Goal: Information Seeking & Learning: Learn about a topic

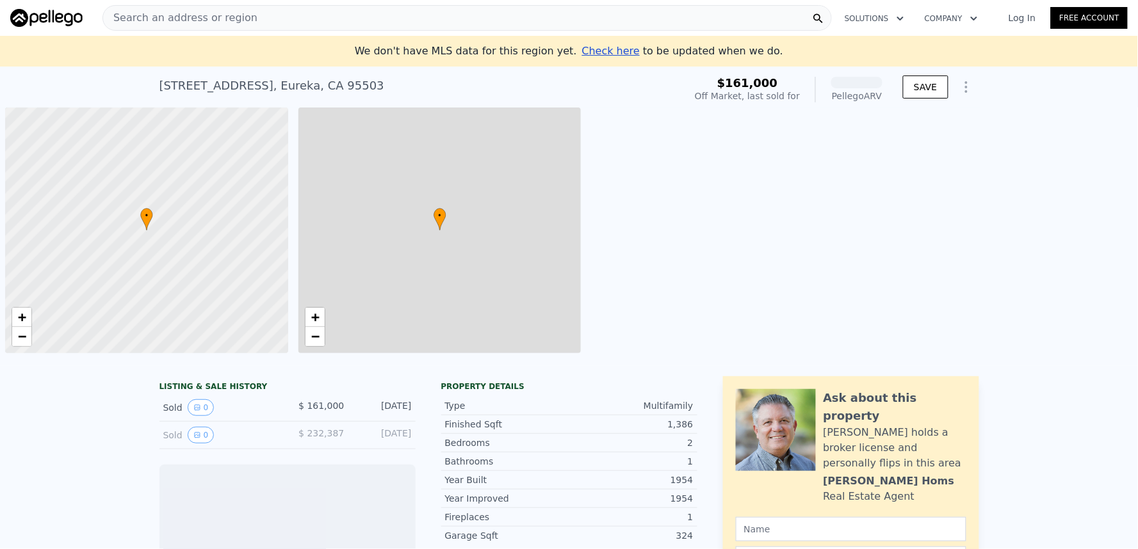
scroll to position [0, 4]
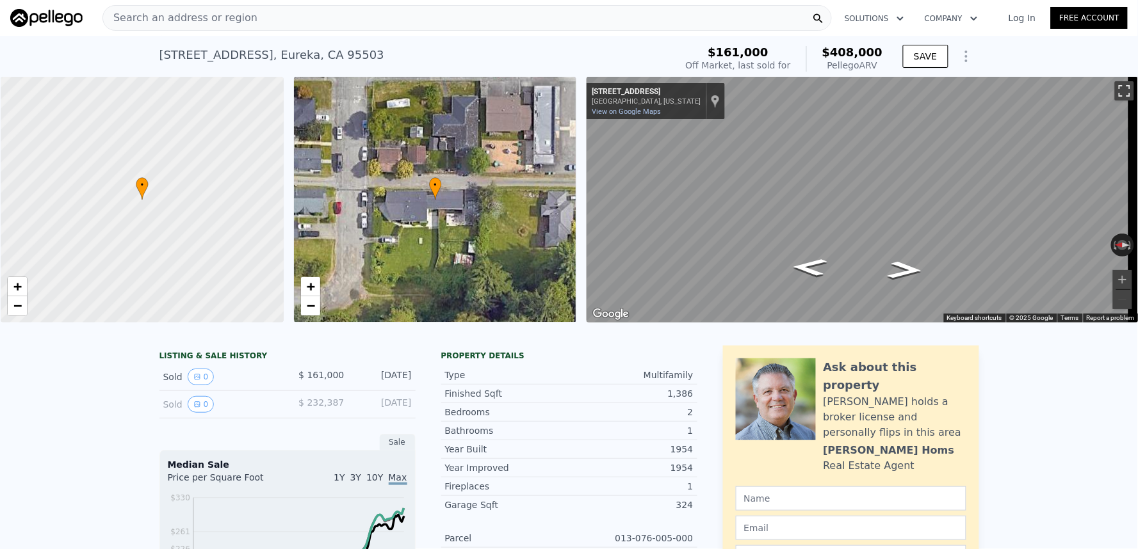
click at [1115, 90] on button "Toggle fullscreen view" at bounding box center [1124, 90] width 19 height 19
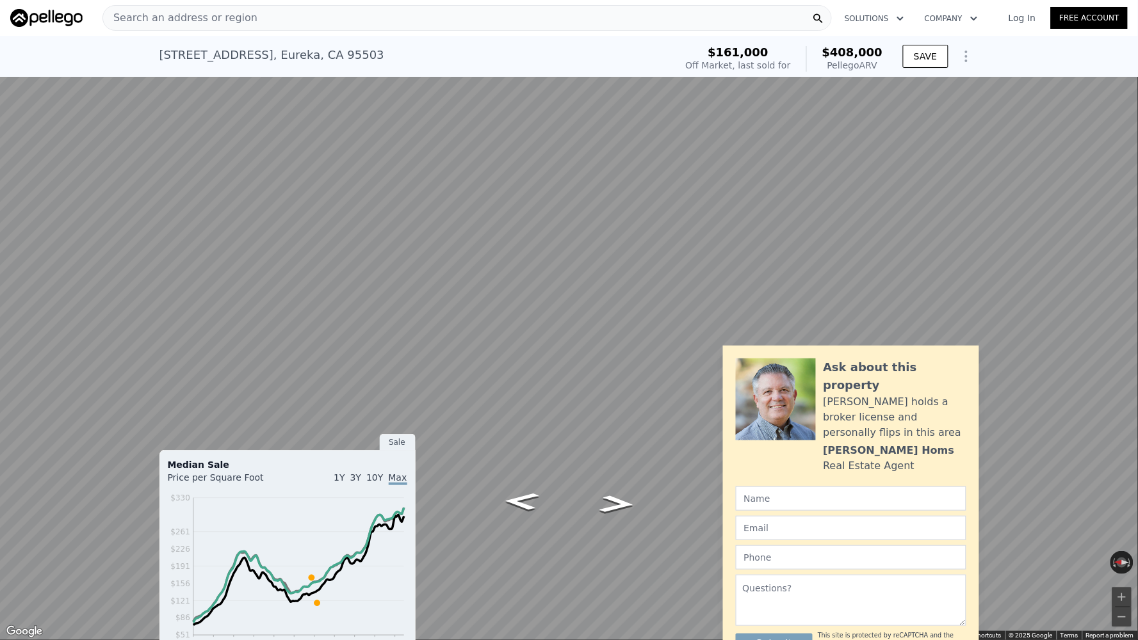
click at [1123, 15] on button "Toggle fullscreen view" at bounding box center [1123, 13] width 19 height 19
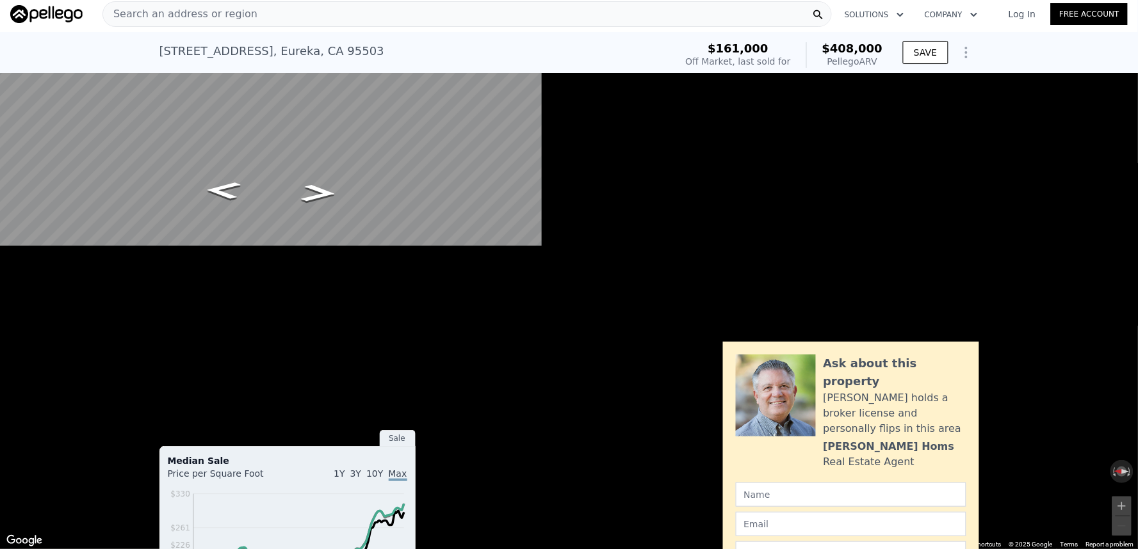
scroll to position [0, 0]
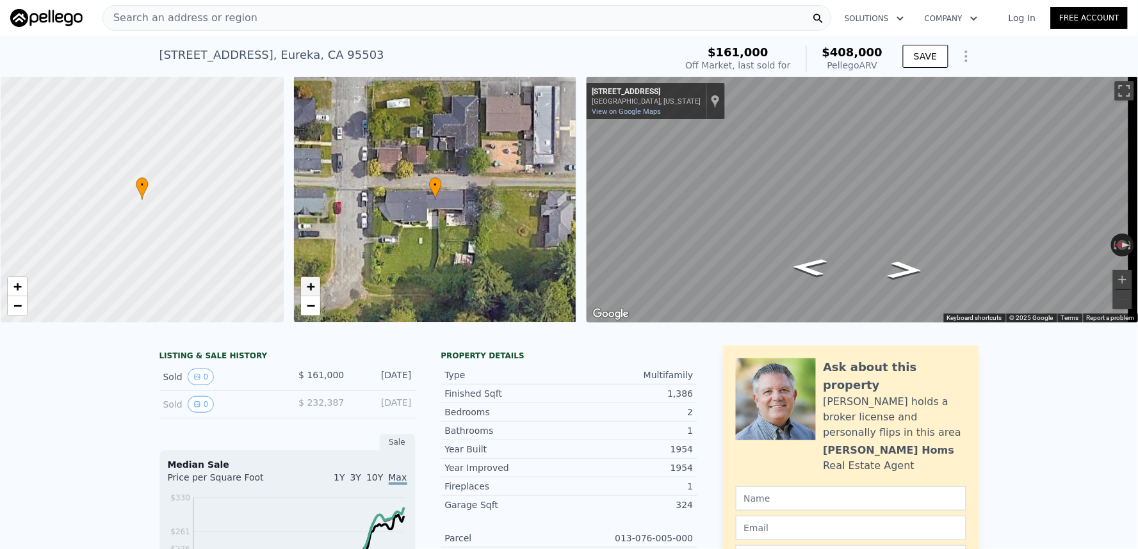
click at [310, 289] on span "+" at bounding box center [310, 286] width 8 height 16
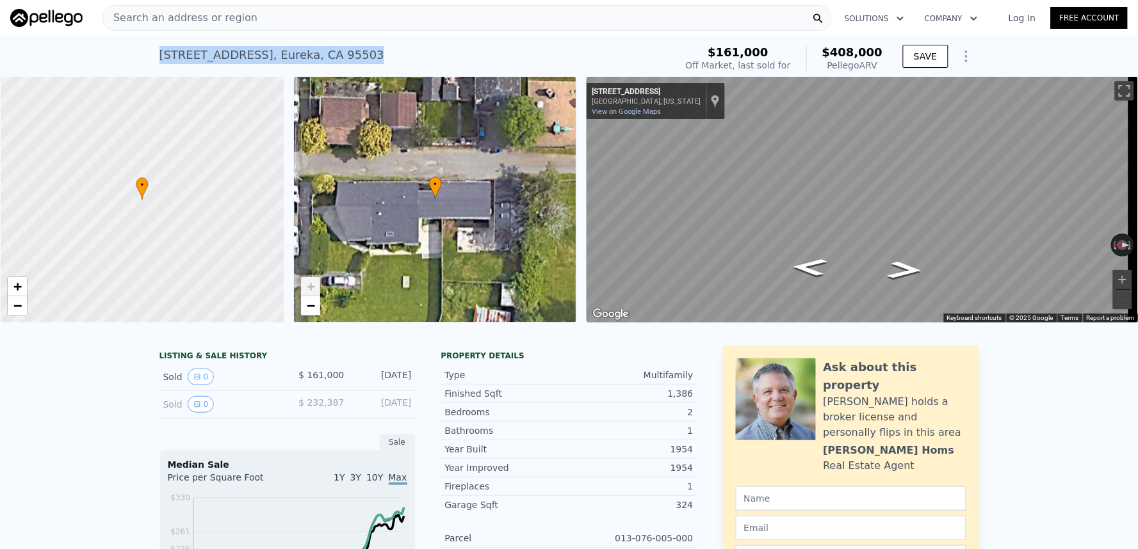
drag, startPoint x: 314, startPoint y: 47, endPoint x: 108, endPoint y: 47, distance: 206.2
click at [108, 47] on div "[STREET_ADDRESS] Sold [DATE] for $161k (~ARV $408k ) $161,000 Off Market, last …" at bounding box center [569, 56] width 1138 height 41
copy div "[STREET_ADDRESS]"
click at [586, 382] on div "Multifamily" at bounding box center [631, 375] width 124 height 13
click at [353, 5] on div "Search an address or region" at bounding box center [466, 18] width 729 height 26
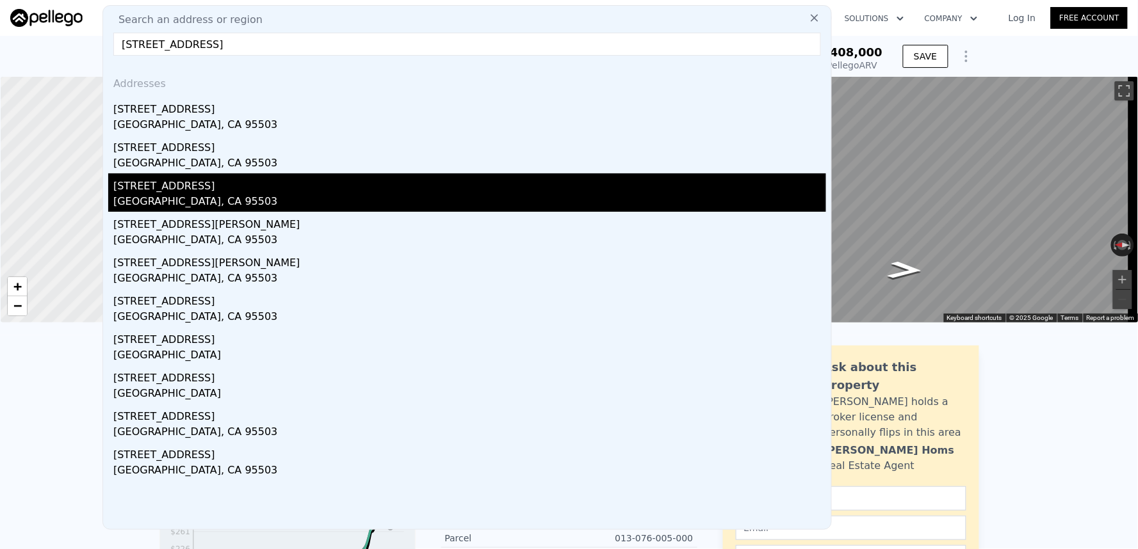
type input "[STREET_ADDRESS]"
click at [391, 200] on div "[GEOGRAPHIC_DATA], CA 95503" at bounding box center [469, 203] width 713 height 18
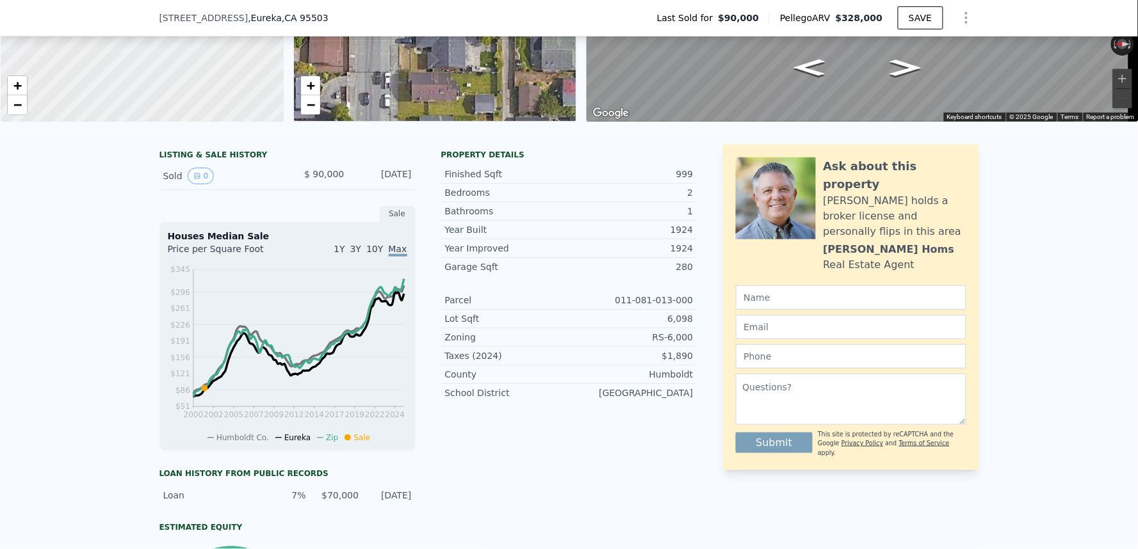
scroll to position [209, 0]
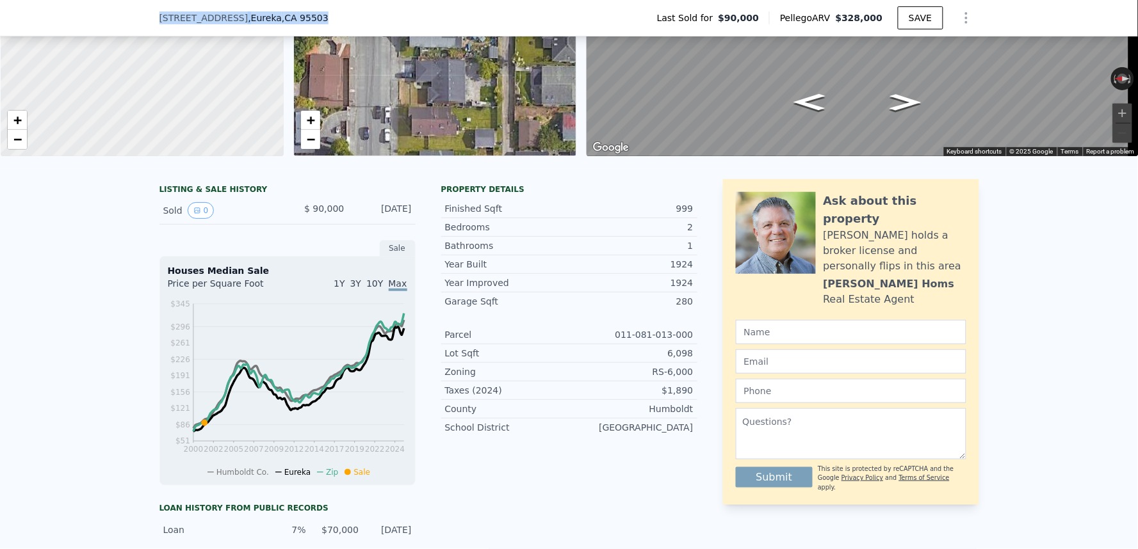
drag, startPoint x: 284, startPoint y: 12, endPoint x: 149, endPoint y: 13, distance: 134.5
click at [149, 13] on div "[STREET_ADDRESS] Last Sold for $90,000 Pellego ARV $328,000 SAVE" at bounding box center [569, 18] width 1138 height 36
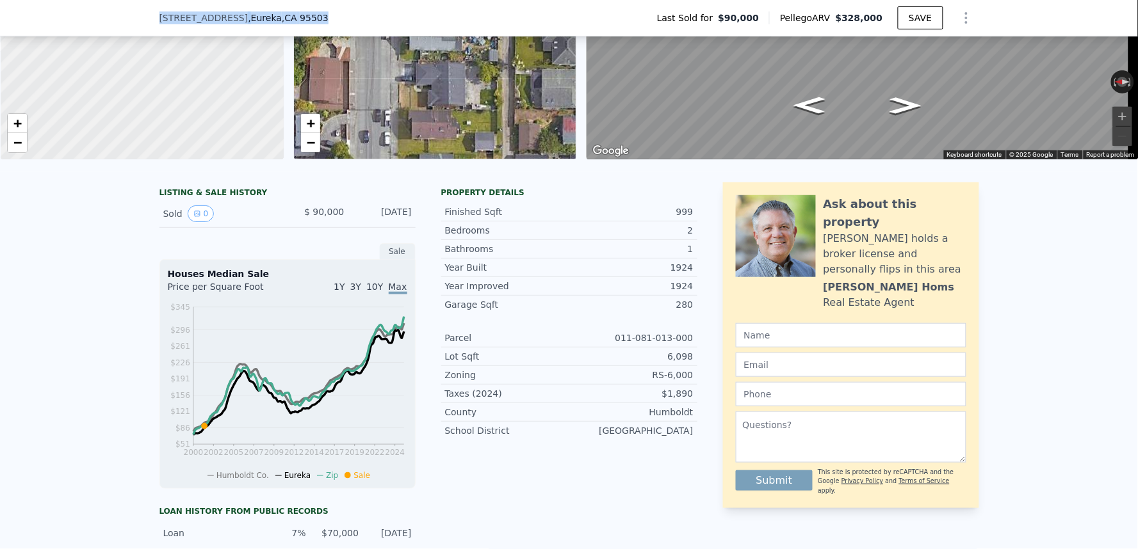
copy div "[STREET_ADDRESS]"
click at [340, 16] on div "[STREET_ADDRESS] Last Sold for $90,000 Pellego ARV $328,000 SAVE" at bounding box center [568, 18] width 819 height 36
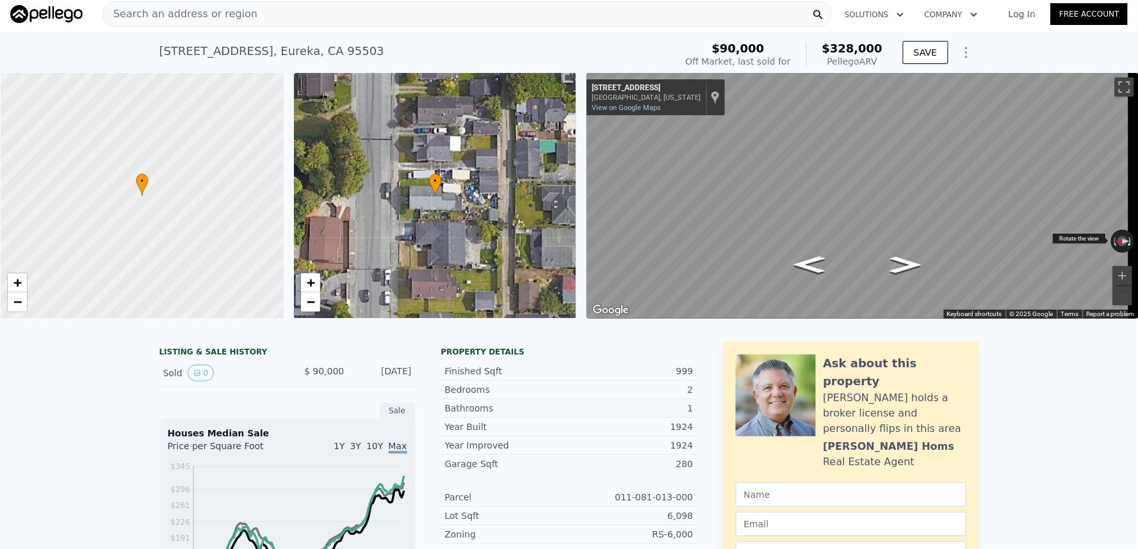
scroll to position [0, 0]
